Goal: Task Accomplishment & Management: Manage account settings

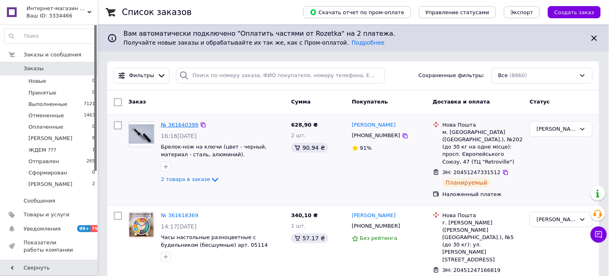
click at [176, 125] on link "№ 361640399" at bounding box center [179, 125] width 37 height 6
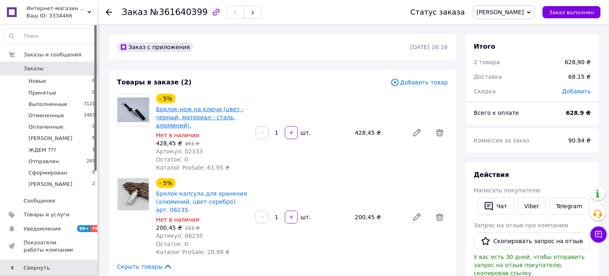
click at [180, 112] on link "Брелок-нож на ключи (цвет - черный, материал - сталь, алюминий)." at bounding box center [200, 117] width 88 height 23
click at [168, 111] on link "Брелок-нож на ключи (цвет - черный, материал - сталь, алюминий)." at bounding box center [200, 117] width 88 height 23
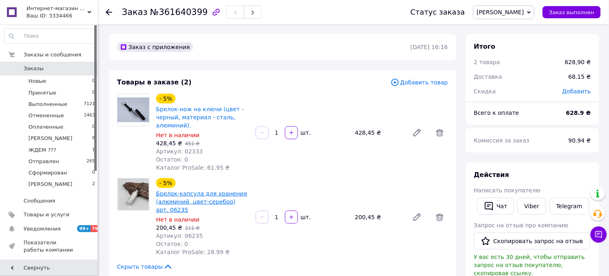
scroll to position [45, 0]
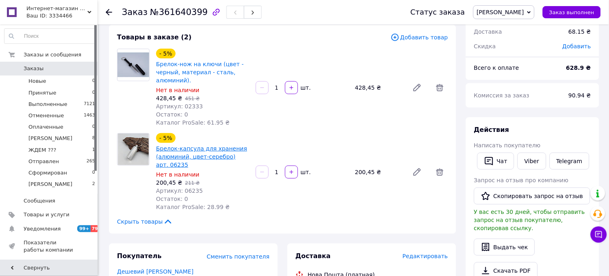
click at [171, 152] on link "Брелок-капсула для хранения (алюминий, цвет-серебро) арт. 06235" at bounding box center [201, 156] width 91 height 23
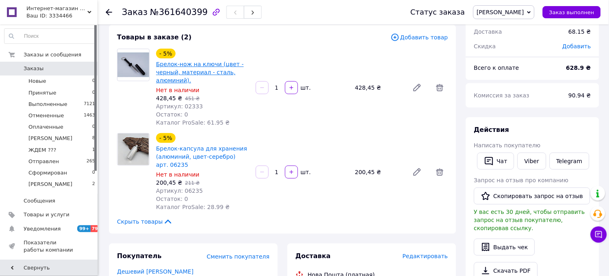
click at [163, 69] on link "Брелок-нож на ключи (цвет - черный, материал - сталь, алюминий)." at bounding box center [200, 72] width 88 height 23
